Goal: Find specific page/section: Find specific page/section

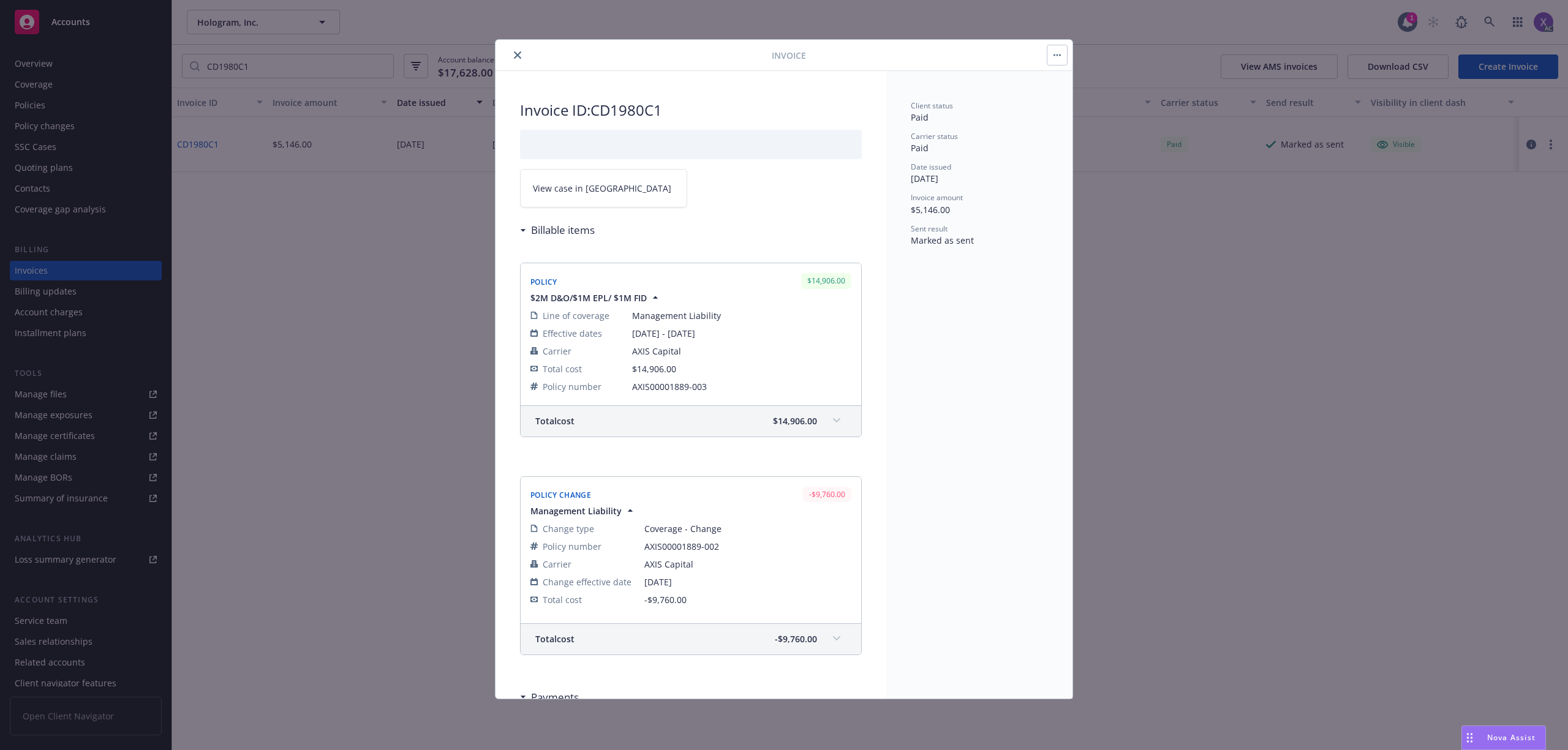
click at [517, 54] on icon "close" at bounding box center [517, 55] width 8 height 8
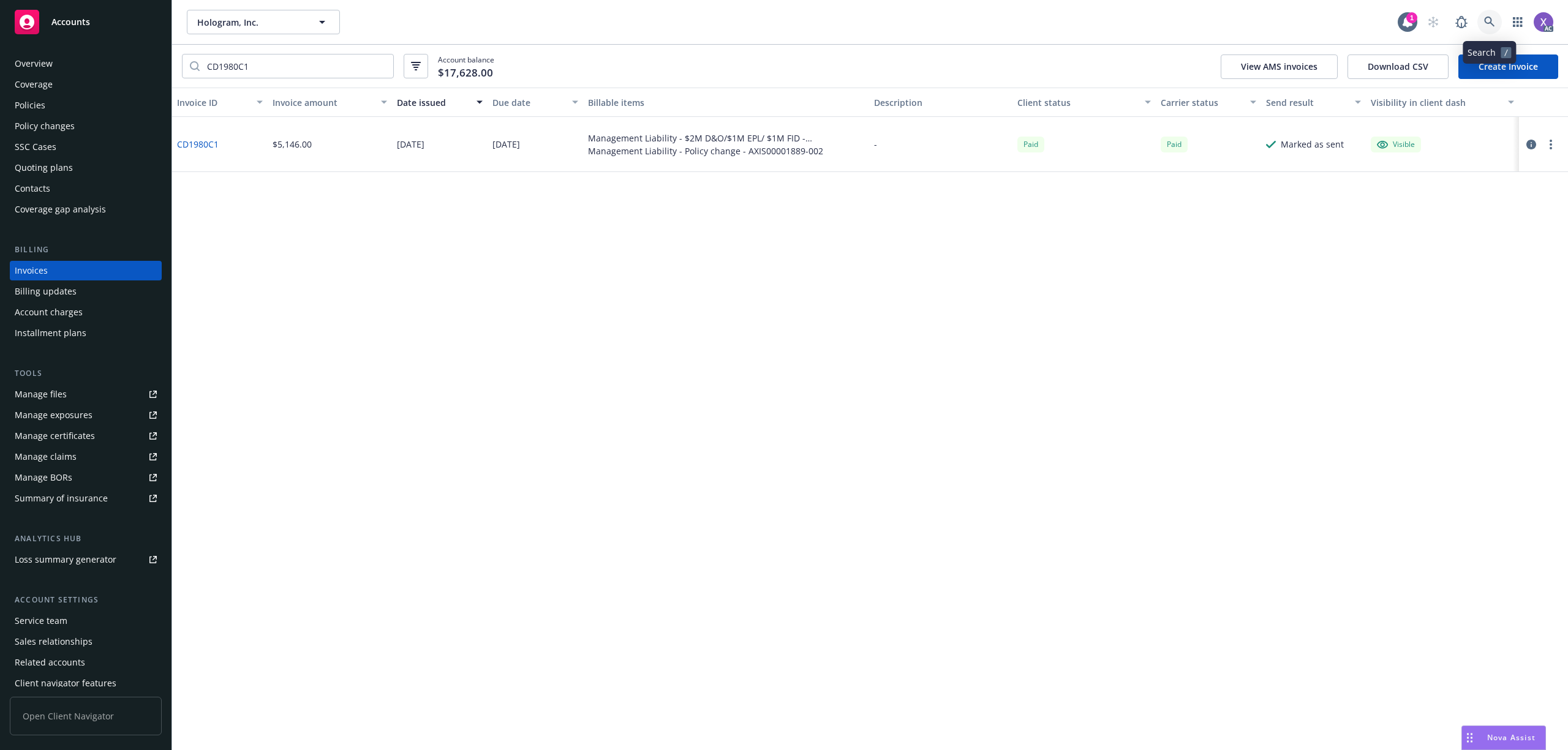
click at [1490, 19] on icon at bounding box center [1489, 21] width 11 height 11
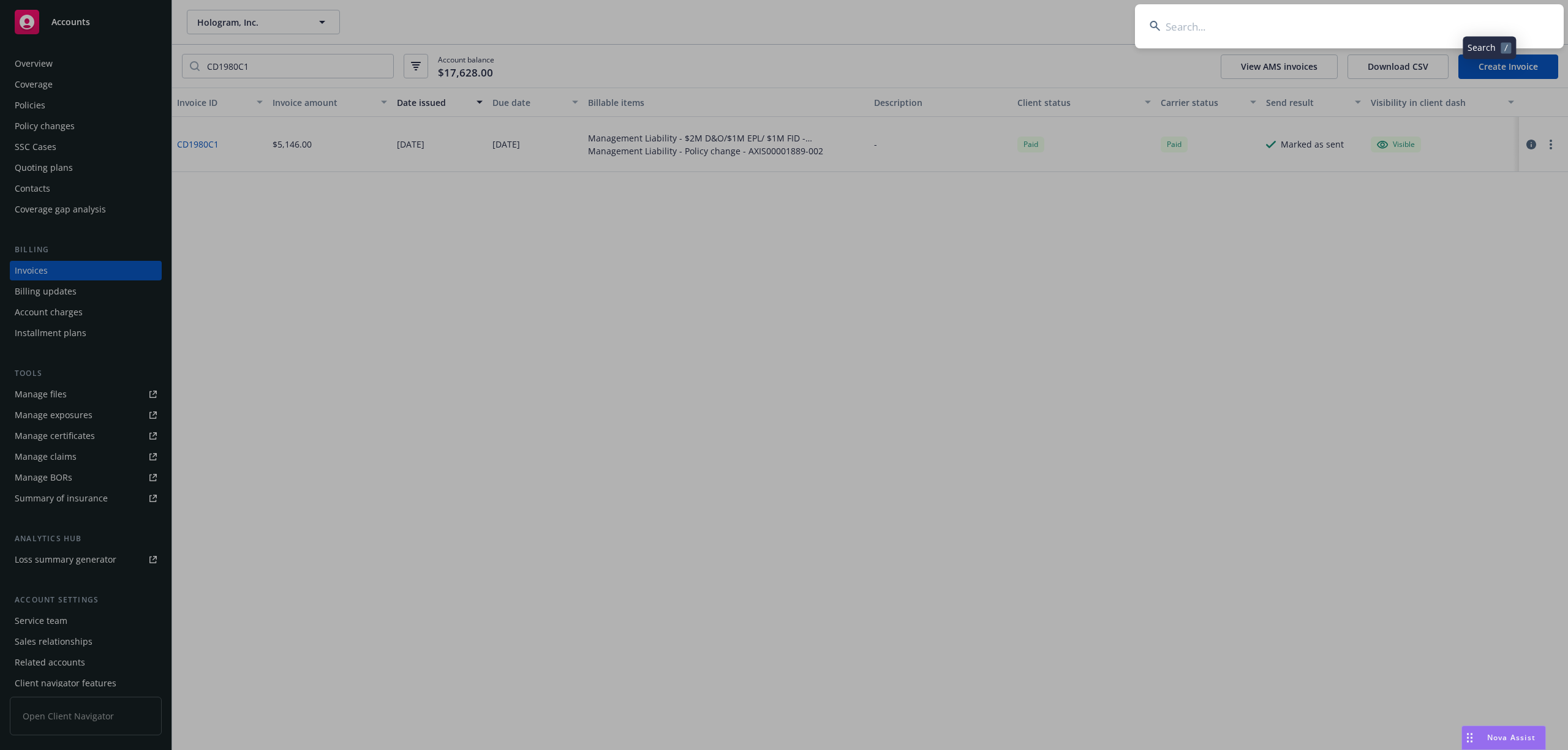
click at [1415, 25] on input at bounding box center [1349, 26] width 429 height 44
type input "Kong, Inc"
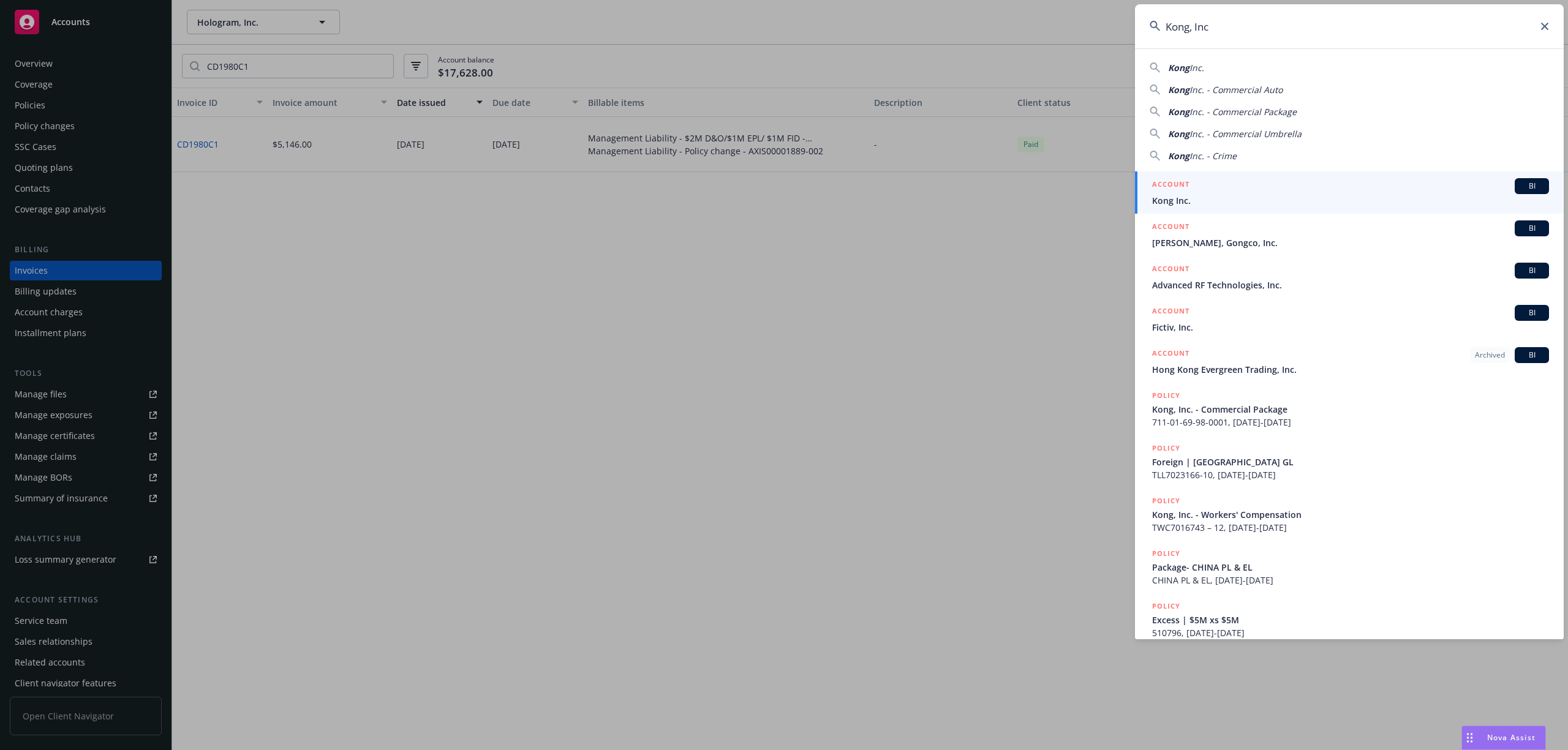
click at [1208, 205] on span "Kong Inc." at bounding box center [1350, 200] width 397 height 13
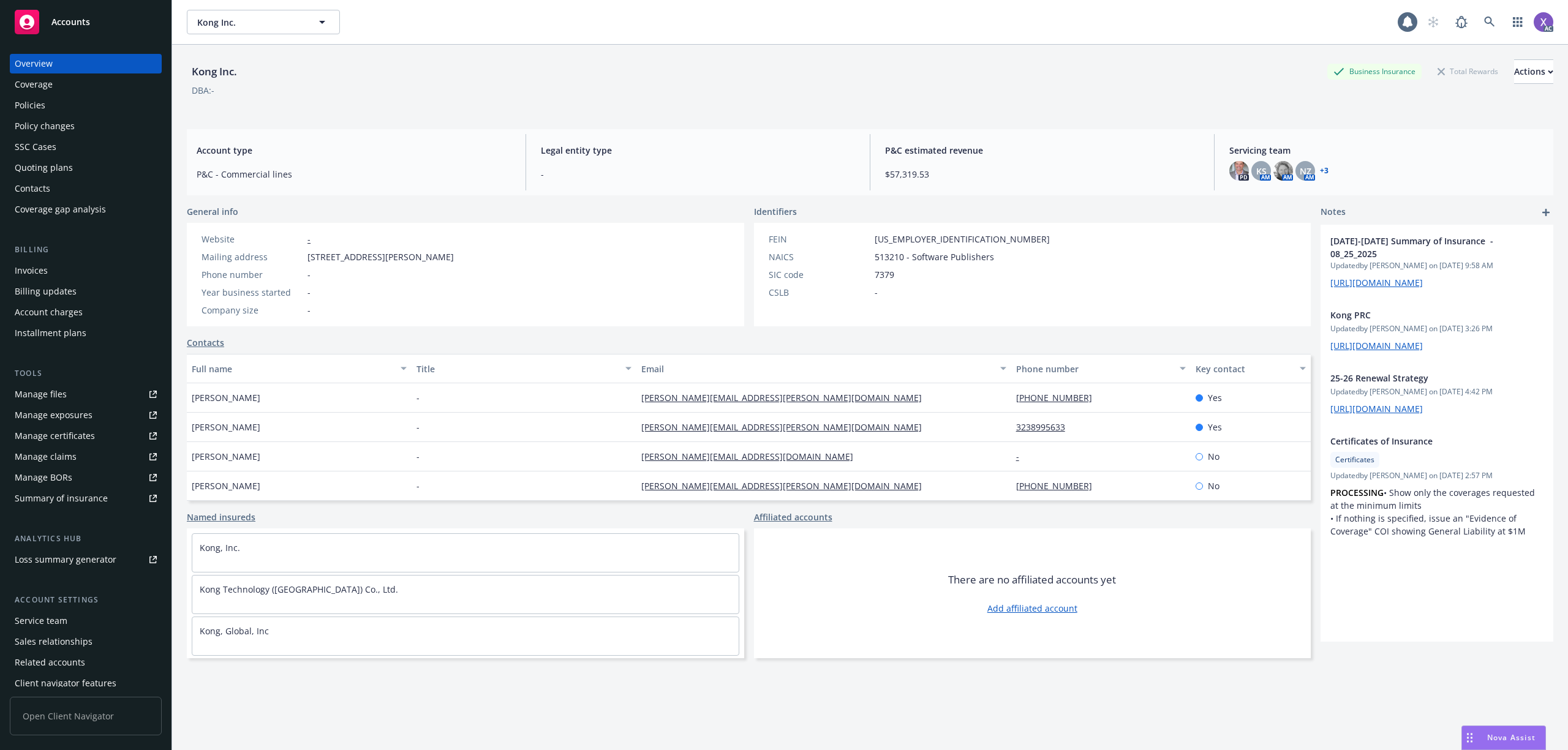
click at [59, 262] on div "Invoices" at bounding box center [85, 270] width 142 height 20
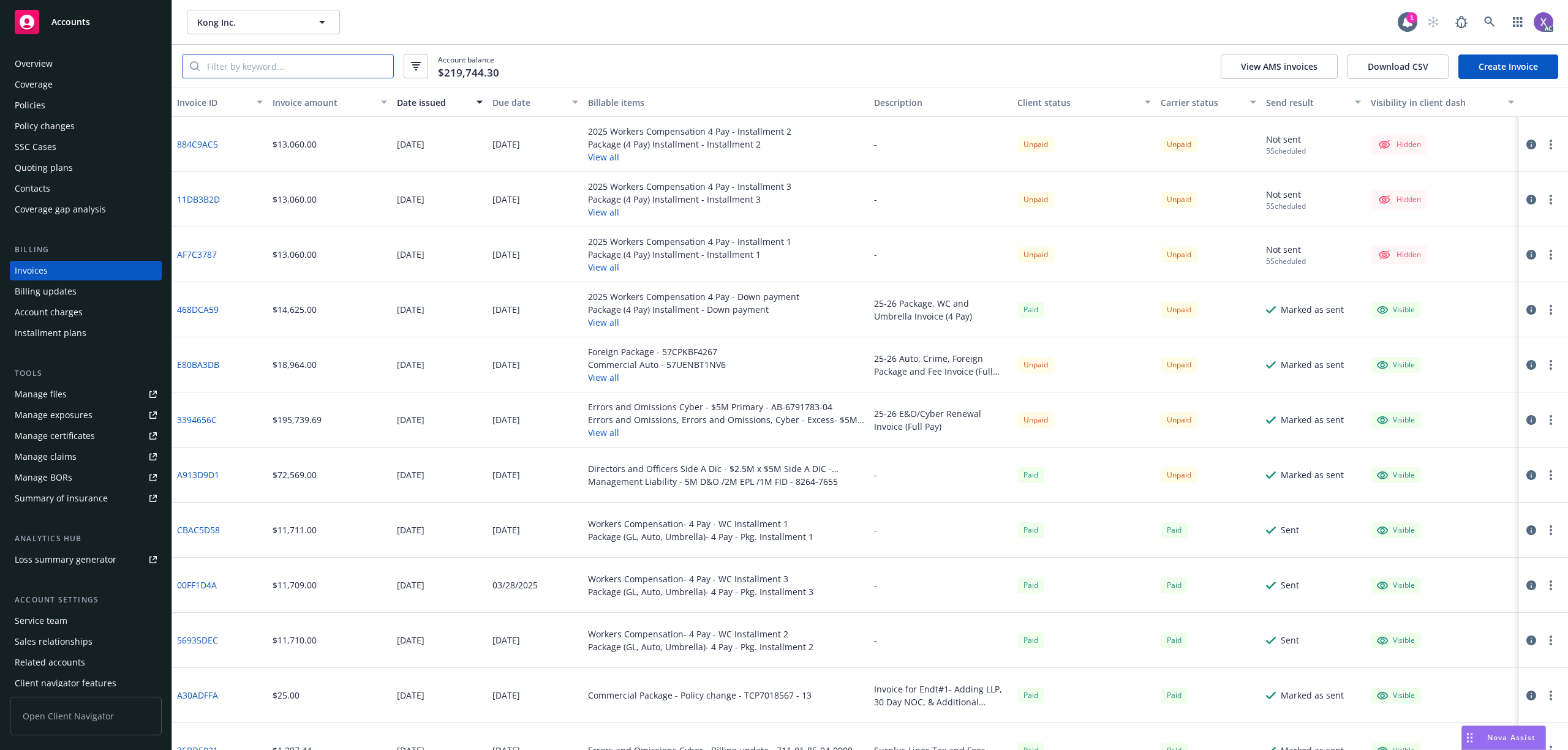
click at [248, 64] on input "search" at bounding box center [296, 65] width 194 height 23
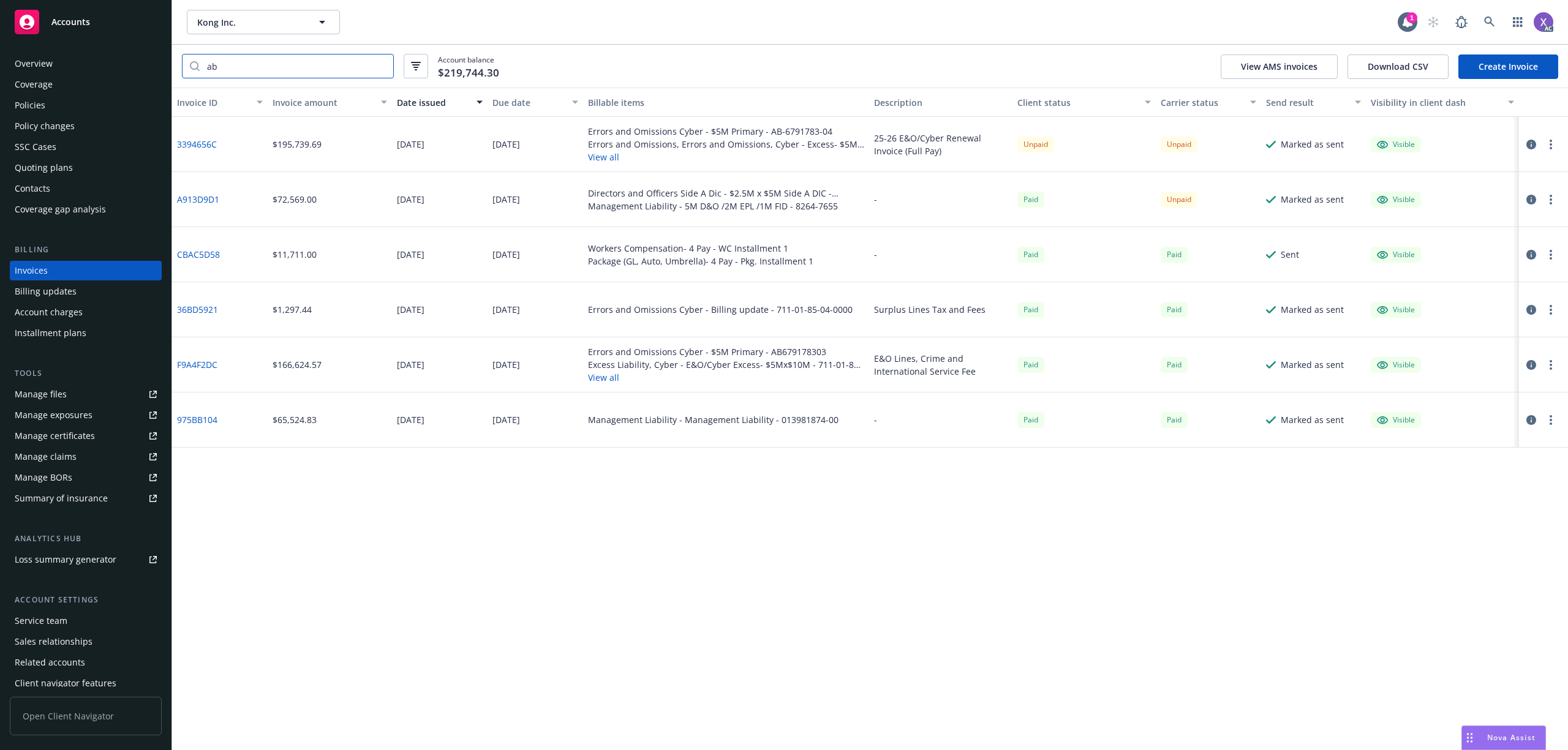
type input "ab"
click at [42, 108] on div "Policies" at bounding box center [30, 104] width 31 height 20
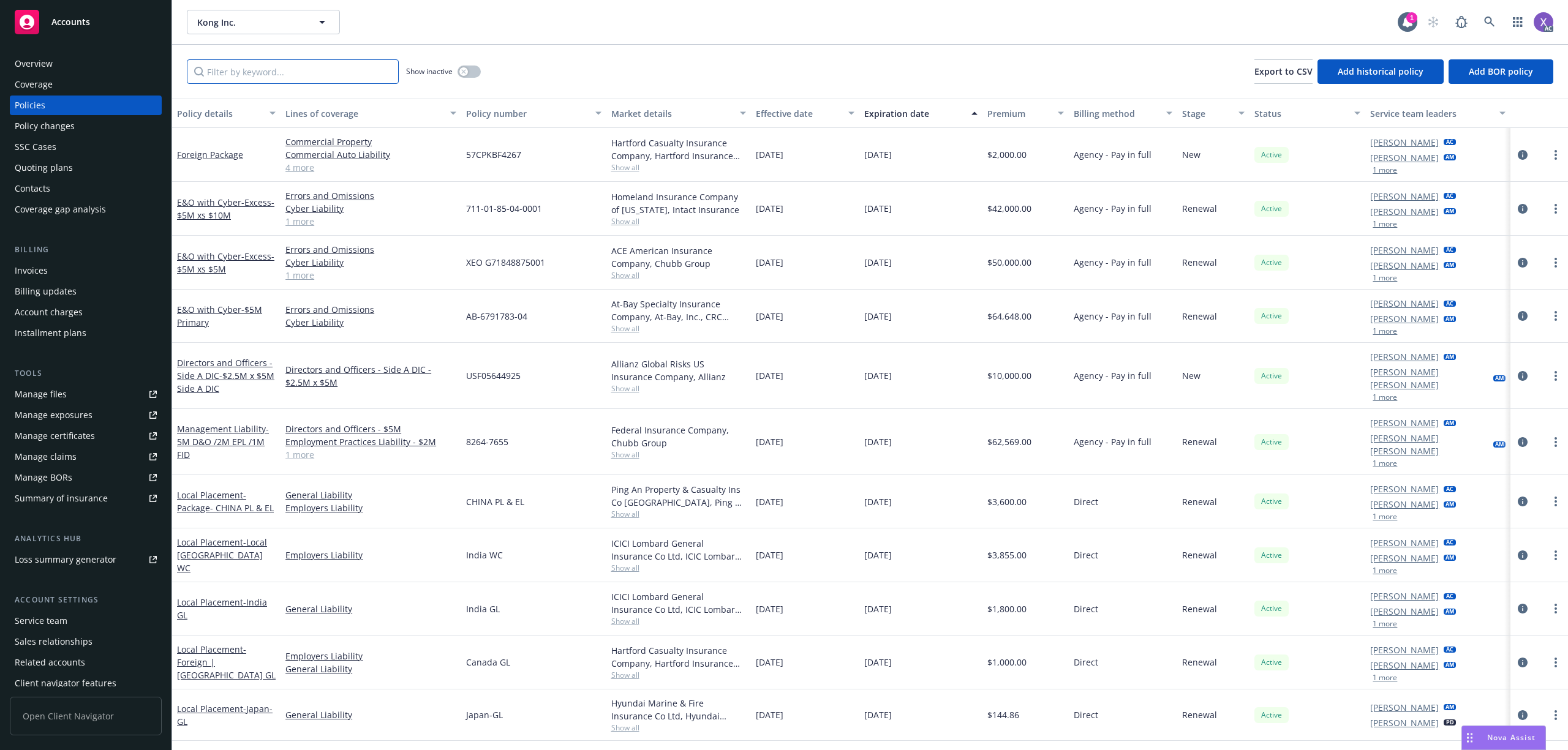
click at [291, 67] on input "Filter by keyword..." at bounding box center [293, 71] width 212 height 25
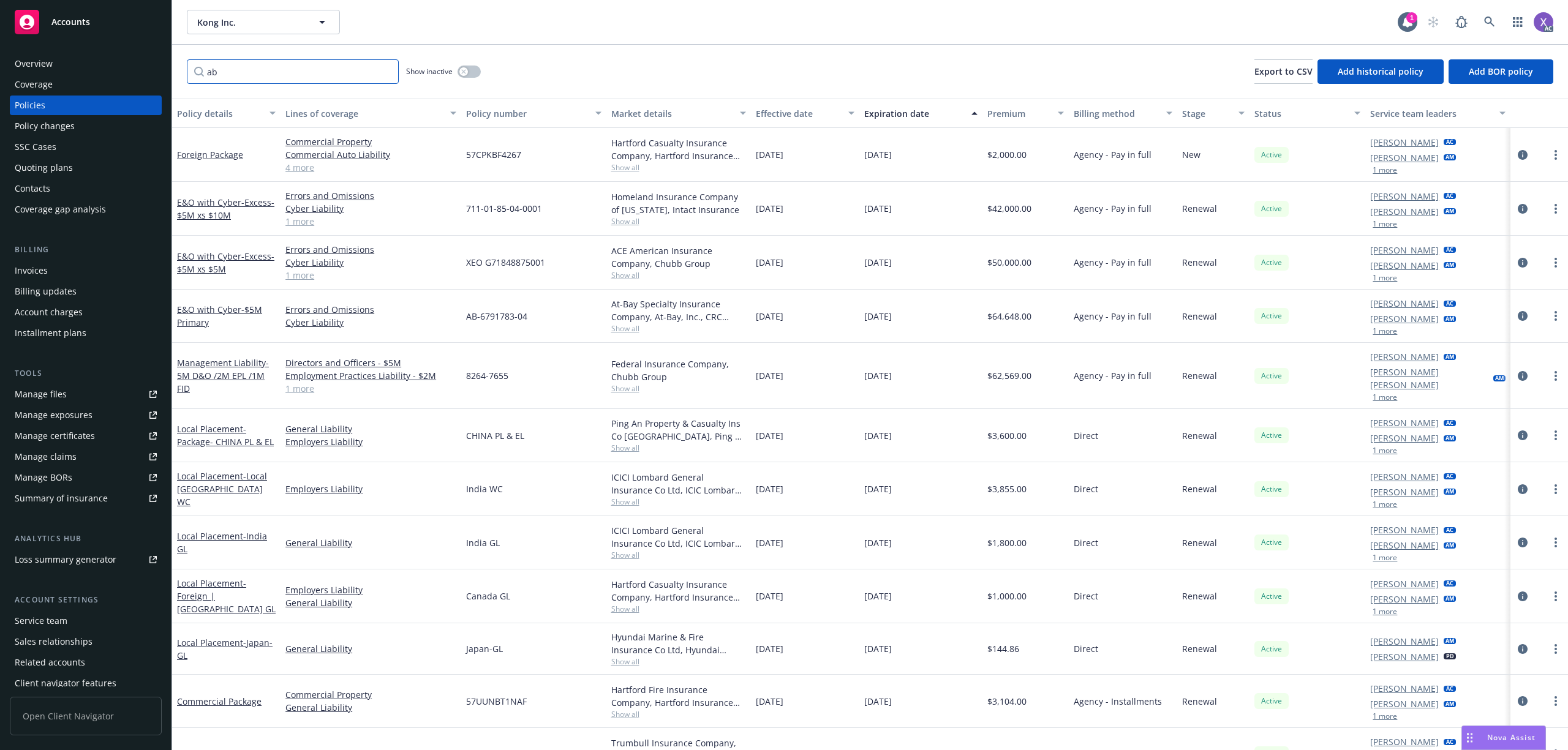
type input "ab"
click at [1487, 19] on icon at bounding box center [1489, 21] width 11 height 11
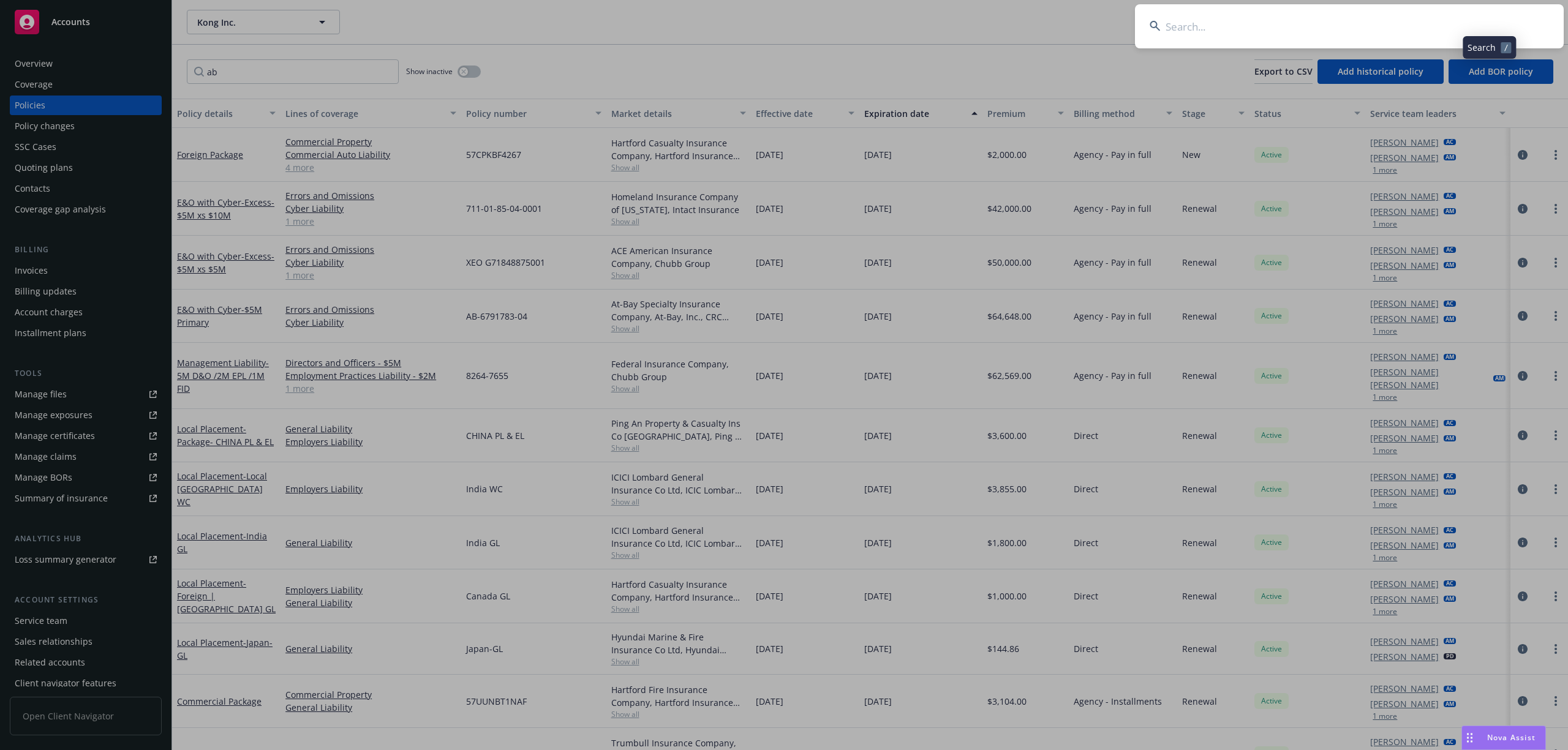
click at [1402, 33] on input at bounding box center [1349, 26] width 429 height 44
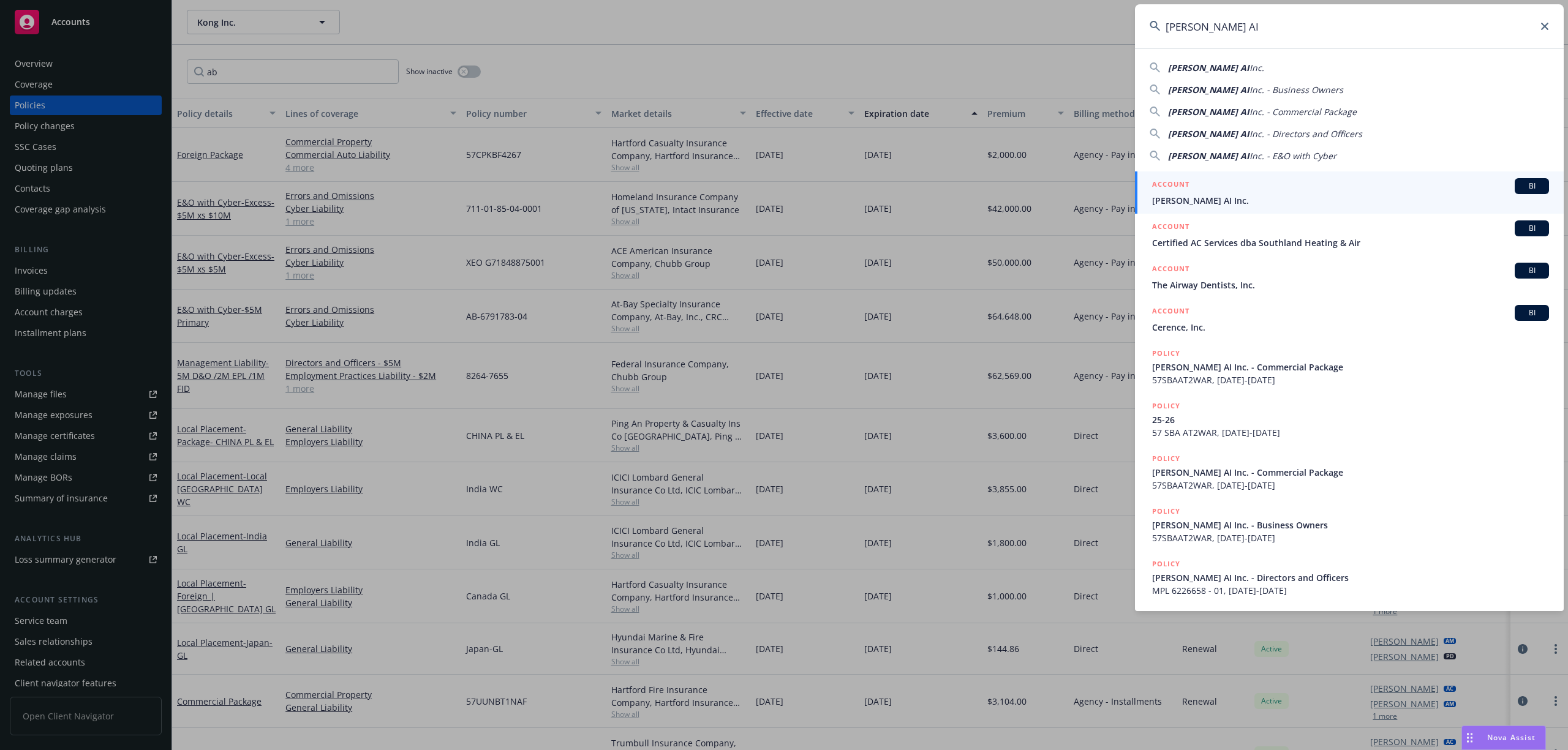
type input "[PERSON_NAME] AI"
click at [1218, 196] on span "[PERSON_NAME] AI Inc." at bounding box center [1350, 200] width 397 height 13
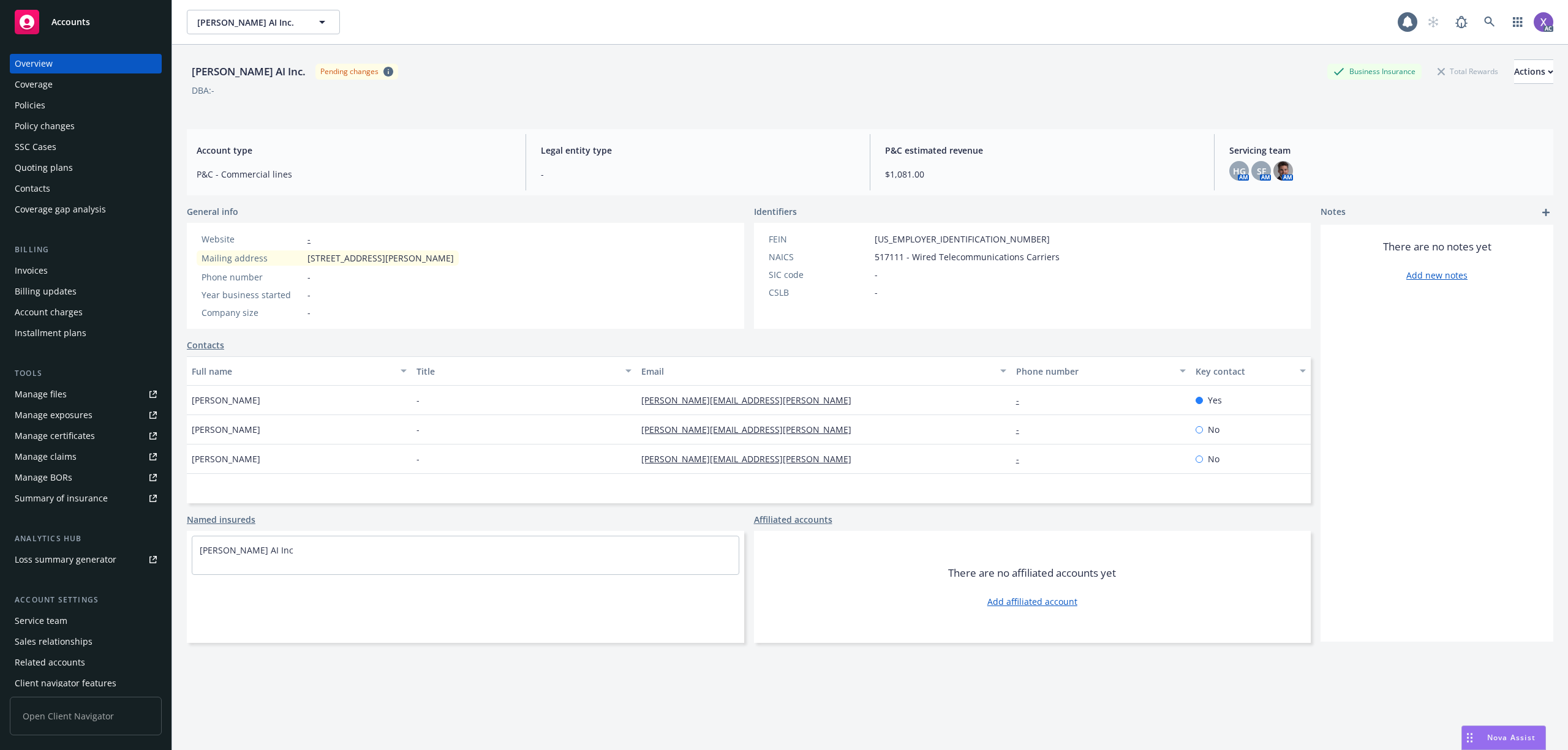
click at [32, 269] on div "Invoices" at bounding box center [31, 270] width 33 height 20
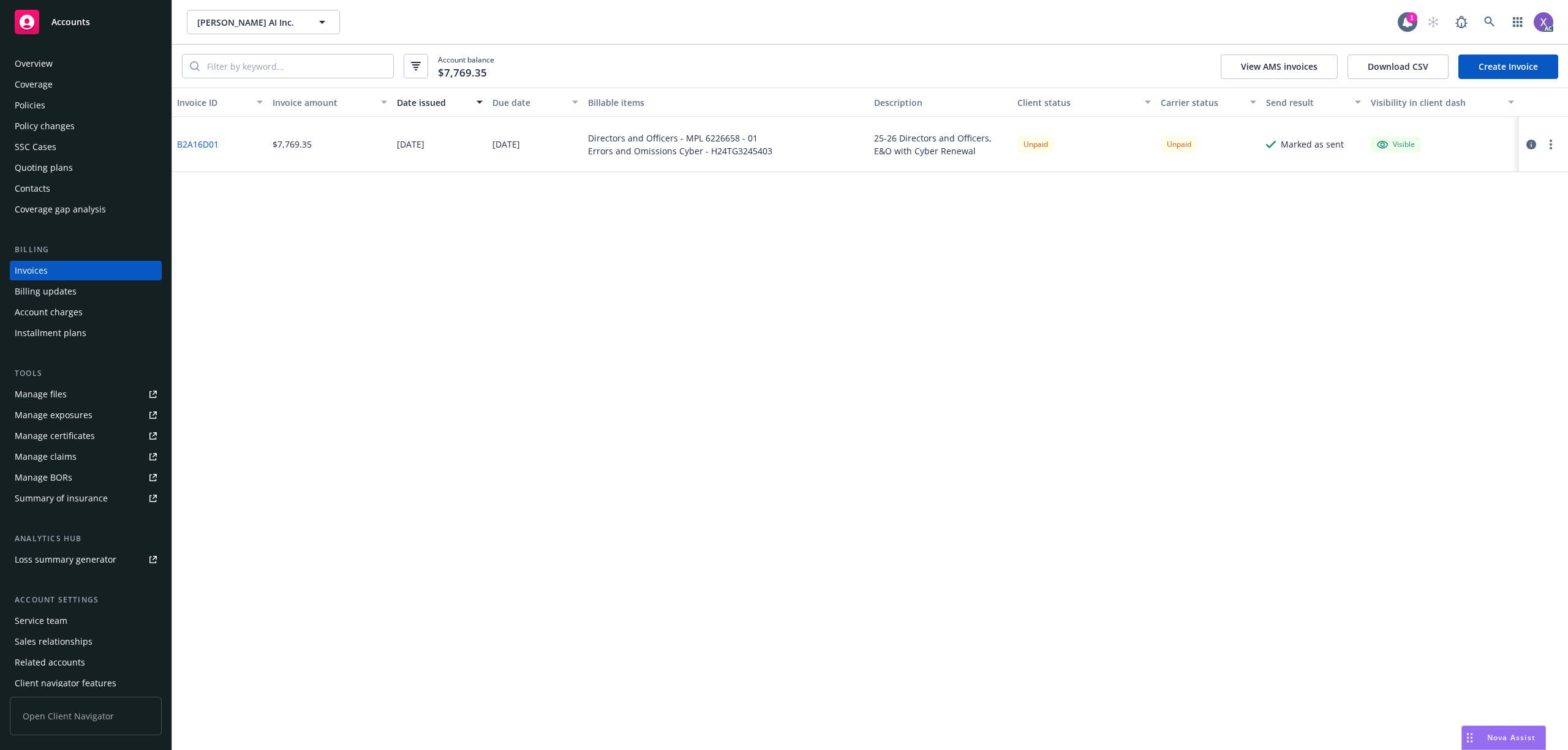
click at [42, 106] on div "Policies" at bounding box center [30, 104] width 31 height 20
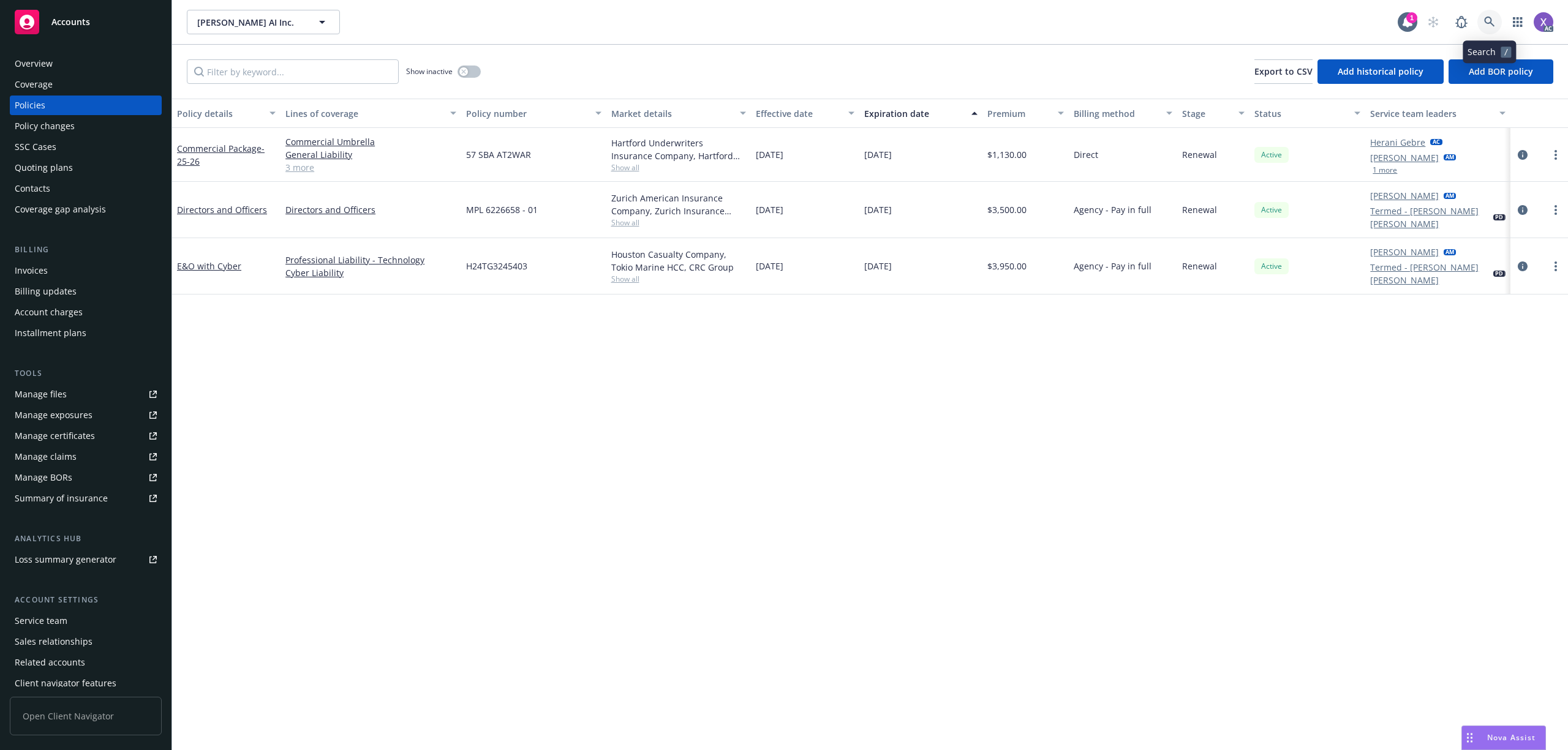
click at [1492, 15] on link at bounding box center [1489, 22] width 25 height 25
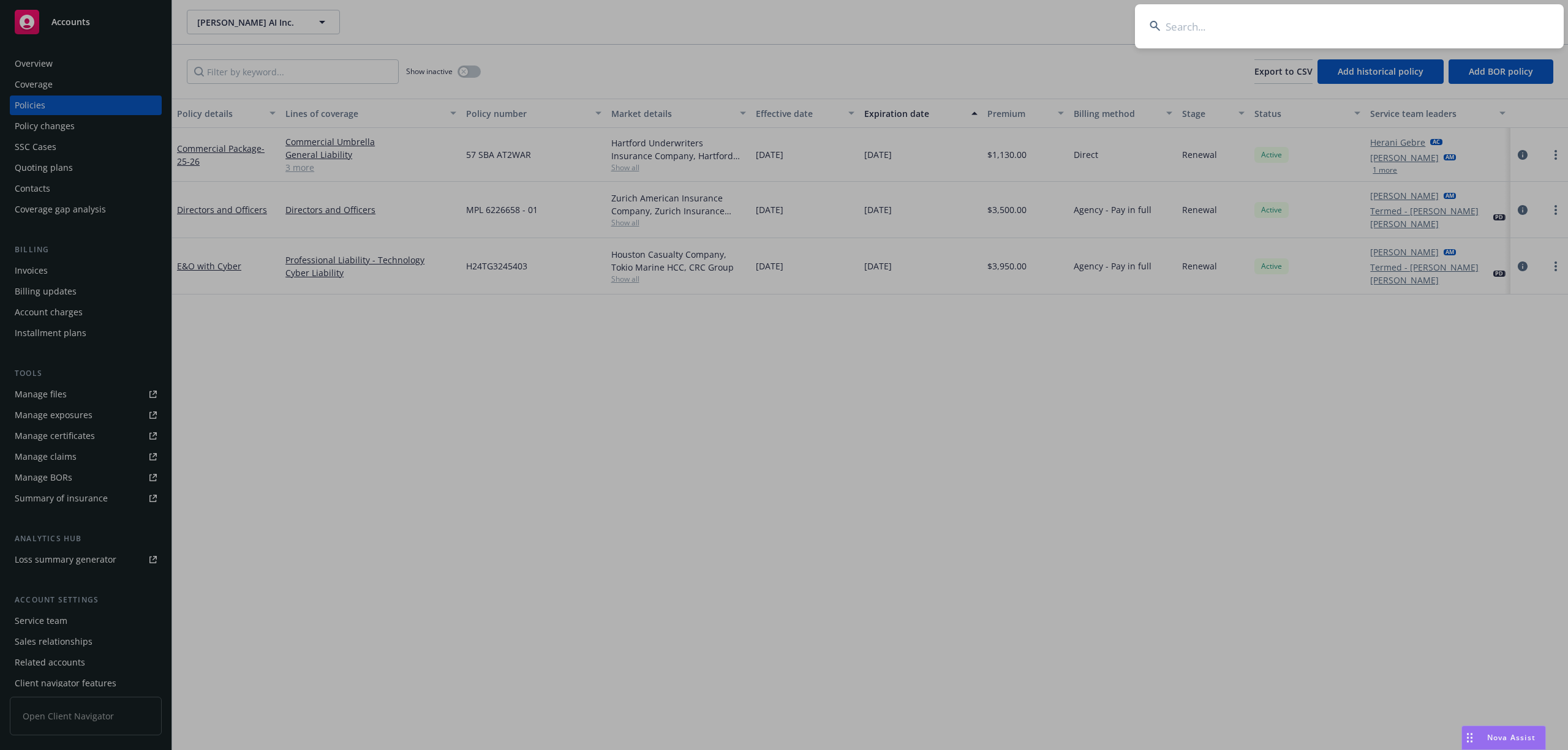
click at [1233, 23] on input at bounding box center [1349, 26] width 429 height 44
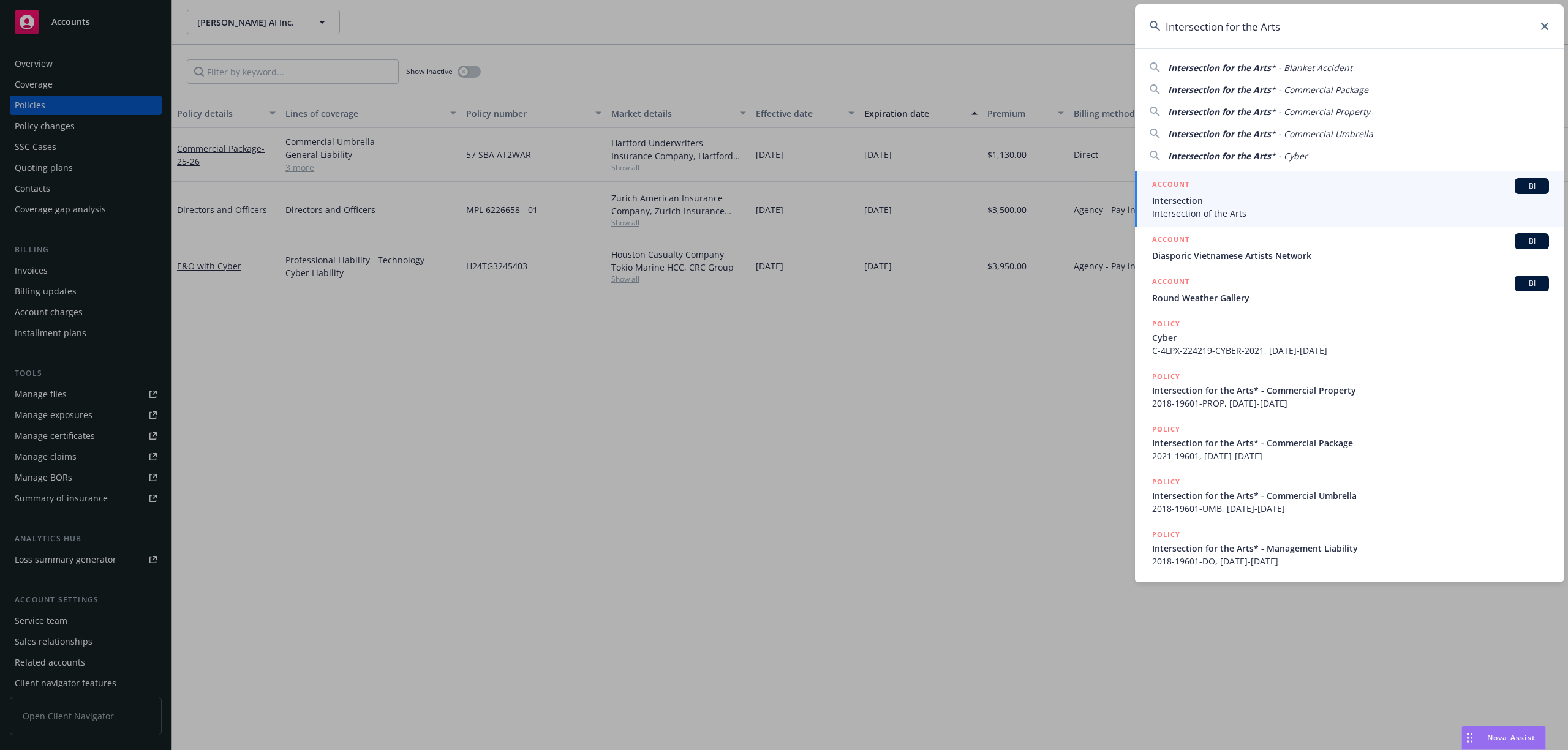
type input "Intersection for the Arts"
click at [1203, 209] on span "Intersection of the Arts" at bounding box center [1350, 213] width 397 height 13
